Goal: Information Seeking & Learning: Learn about a topic

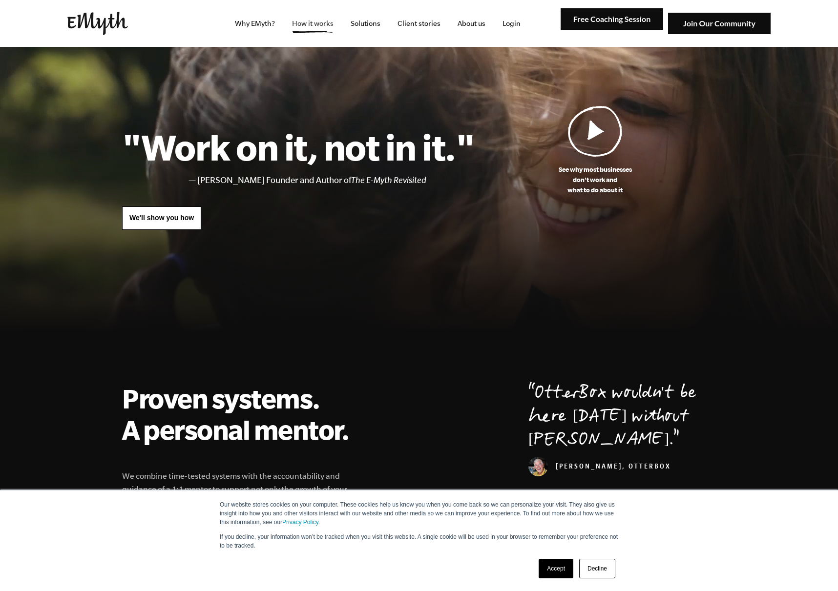
click at [316, 23] on link "How it works" at bounding box center [312, 23] width 57 height 47
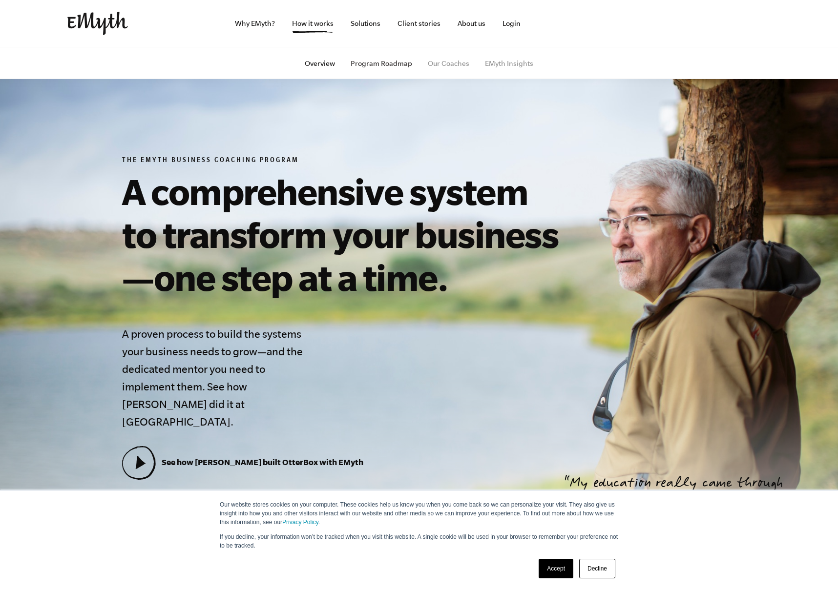
click at [373, 61] on link "Program Roadmap" at bounding box center [382, 64] width 62 height 8
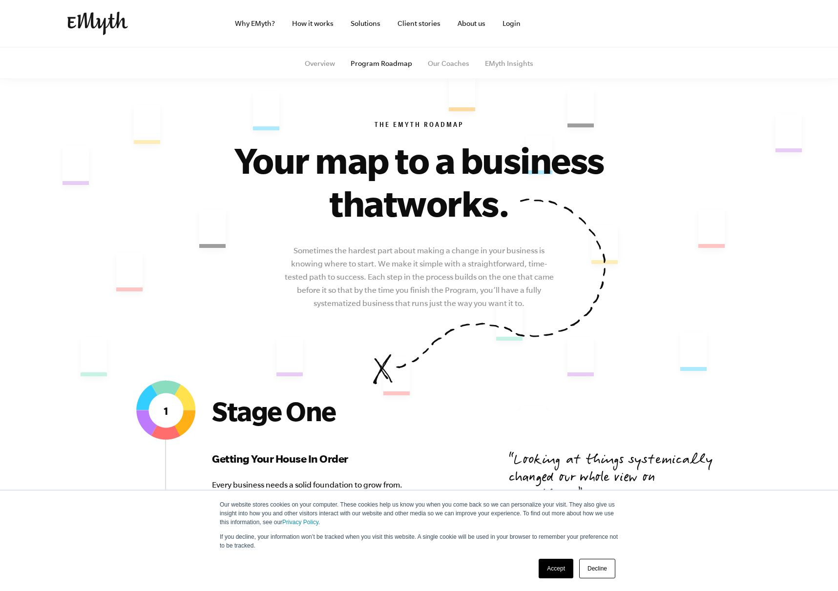
click at [304, 61] on ul "Overview Program Roadmap Our Coaches EMyth Insights" at bounding box center [419, 63] width 594 height 32
click at [459, 23] on link "About us" at bounding box center [471, 23] width 43 height 47
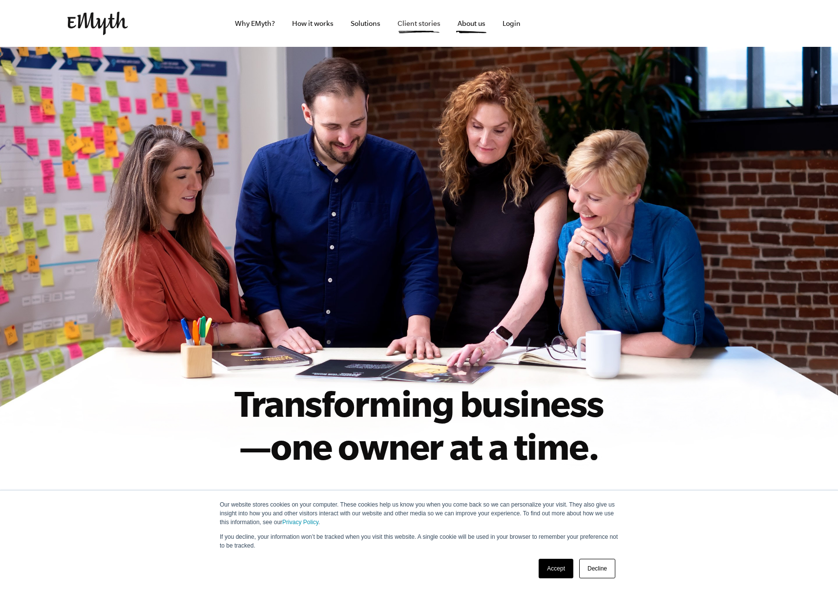
click at [426, 24] on link "Client stories" at bounding box center [419, 23] width 59 height 47
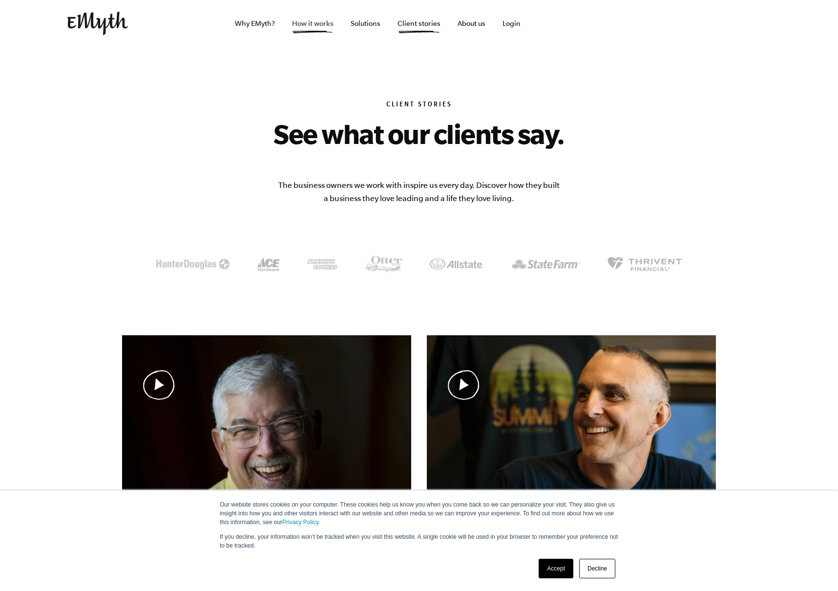
click at [326, 24] on link "How it works" at bounding box center [312, 23] width 57 height 47
